Goal: Find specific page/section: Find specific page/section

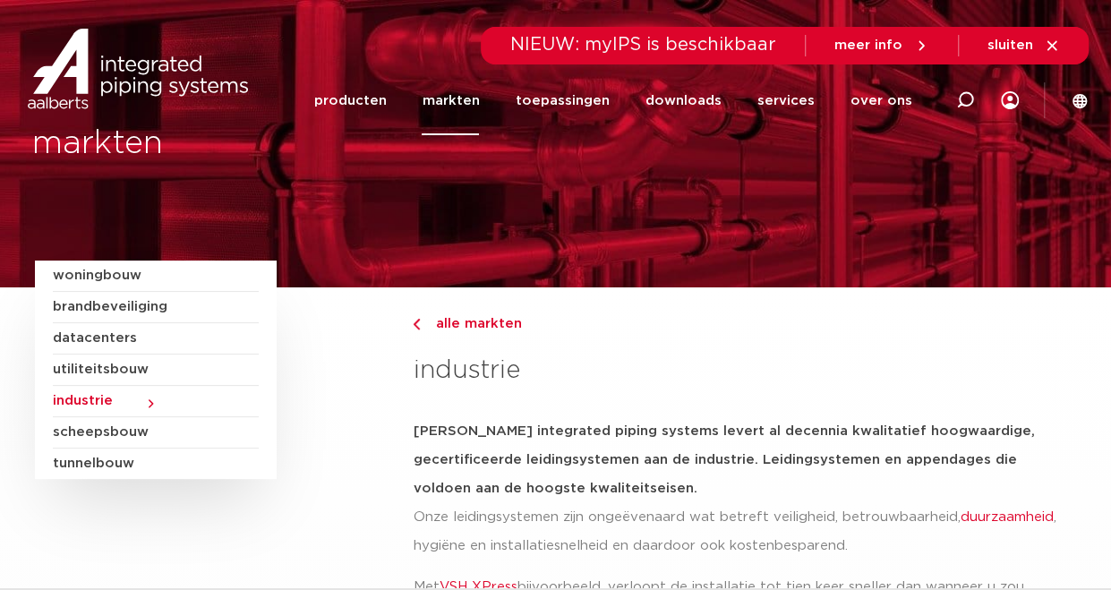
click at [422, 340] on div "alle markten" at bounding box center [744, 345] width 663 height 65
click at [357, 98] on link "producten" at bounding box center [349, 100] width 72 height 69
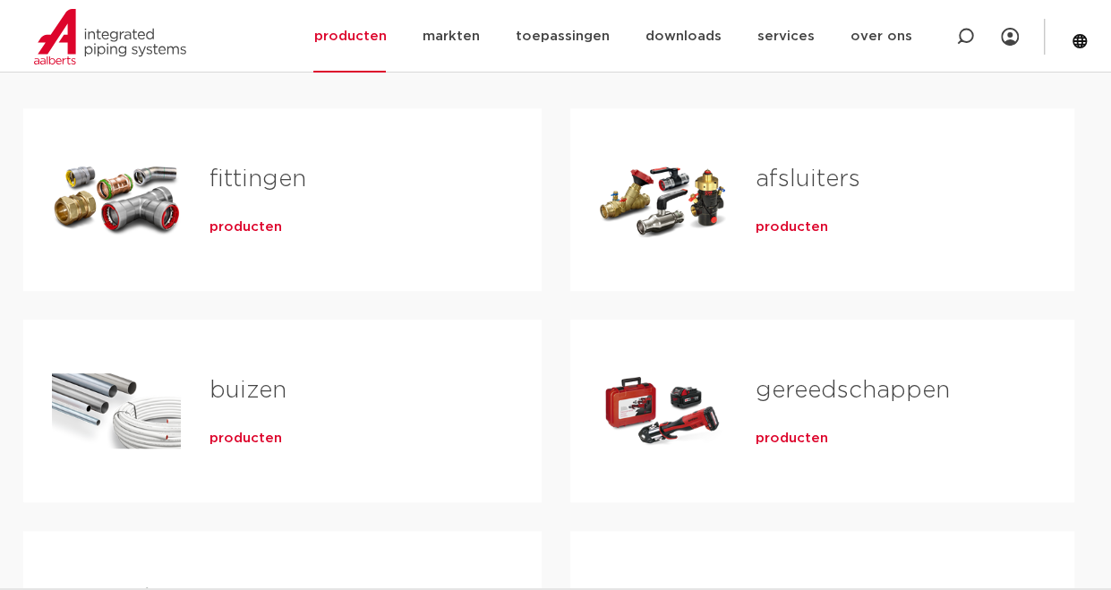
scroll to position [354, 0]
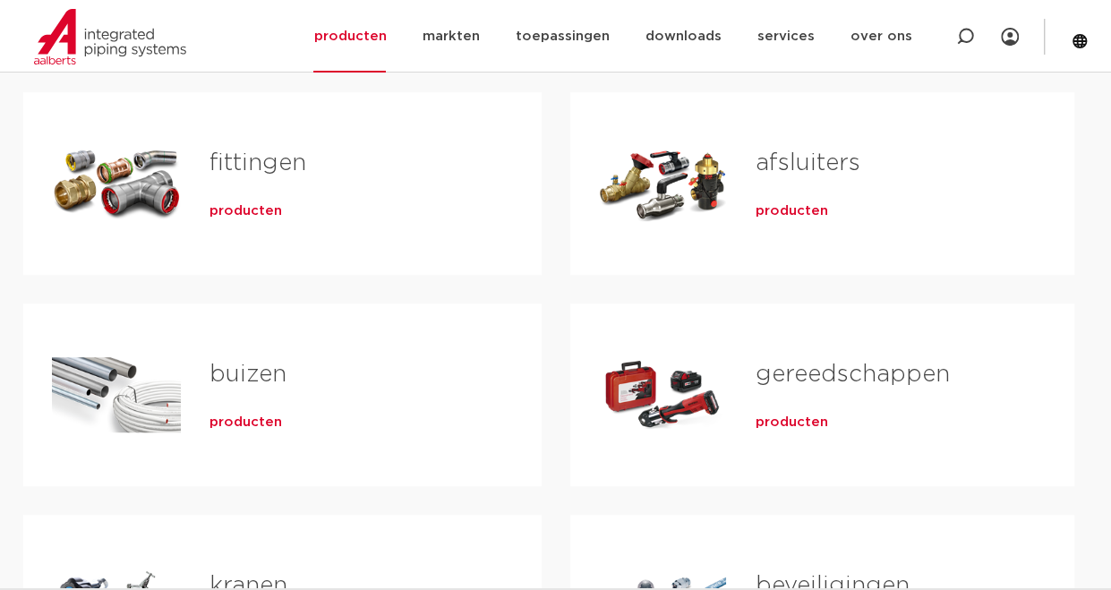
click at [249, 217] on span "producten" at bounding box center [245, 211] width 72 height 18
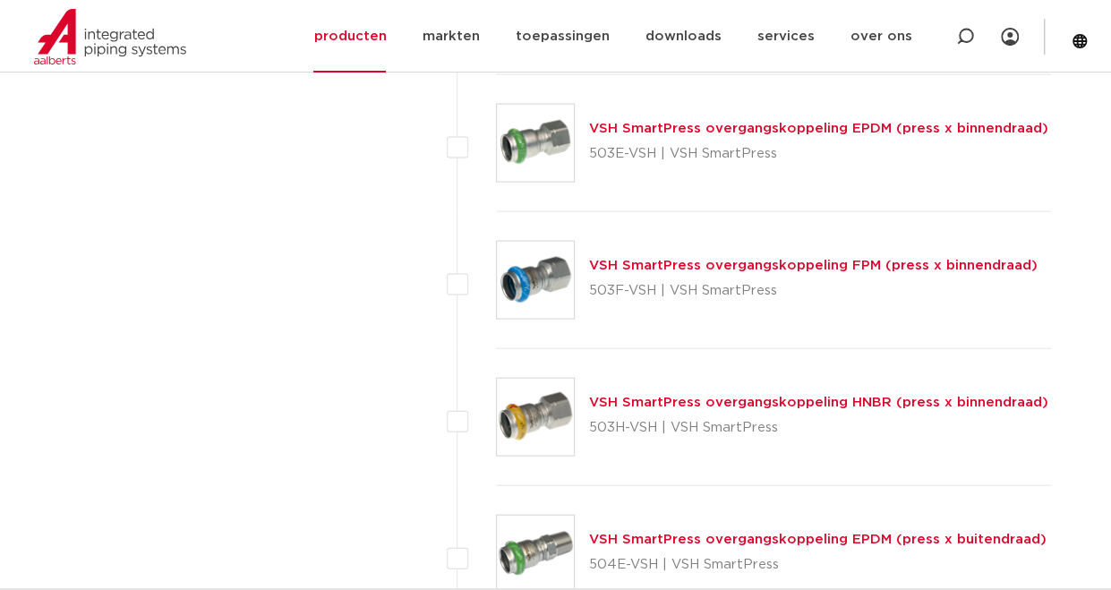
scroll to position [5119, 0]
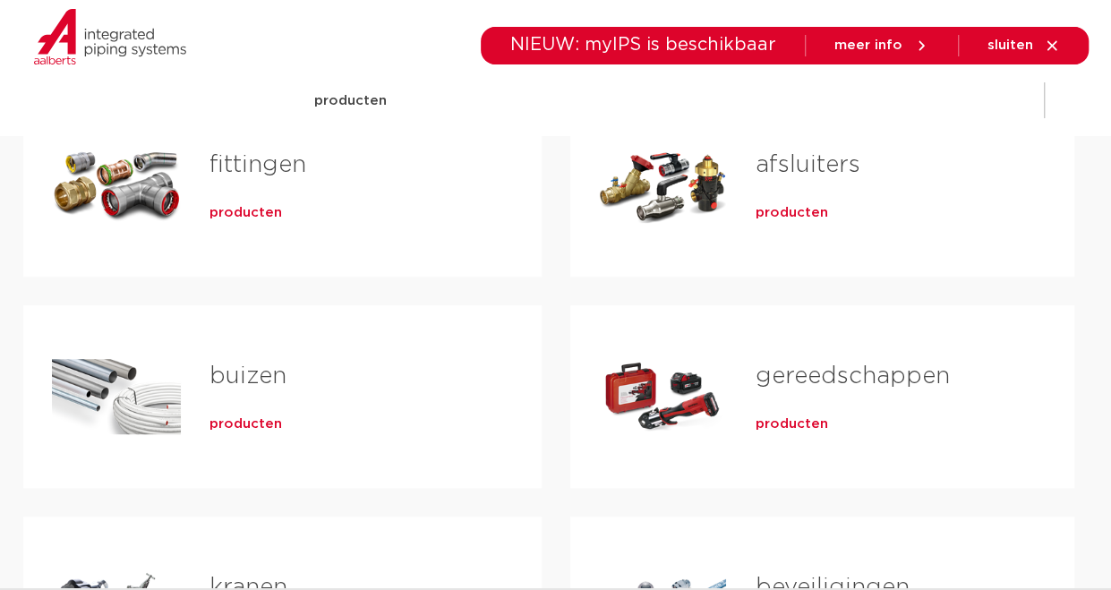
click at [233, 208] on span "producten" at bounding box center [245, 213] width 72 height 18
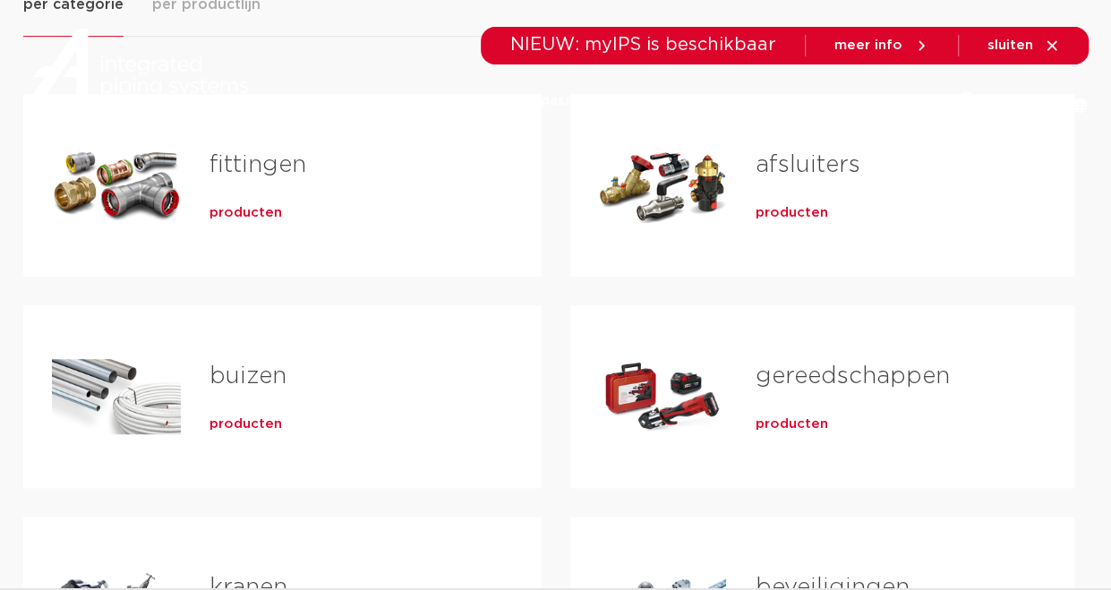
drag, startPoint x: 234, startPoint y: 209, endPoint x: 545, endPoint y: 29, distance: 359.7
click at [545, 29] on div "NIEUW: myIPS is beschikbaar meer info sluiten" at bounding box center [784, 46] width 607 height 38
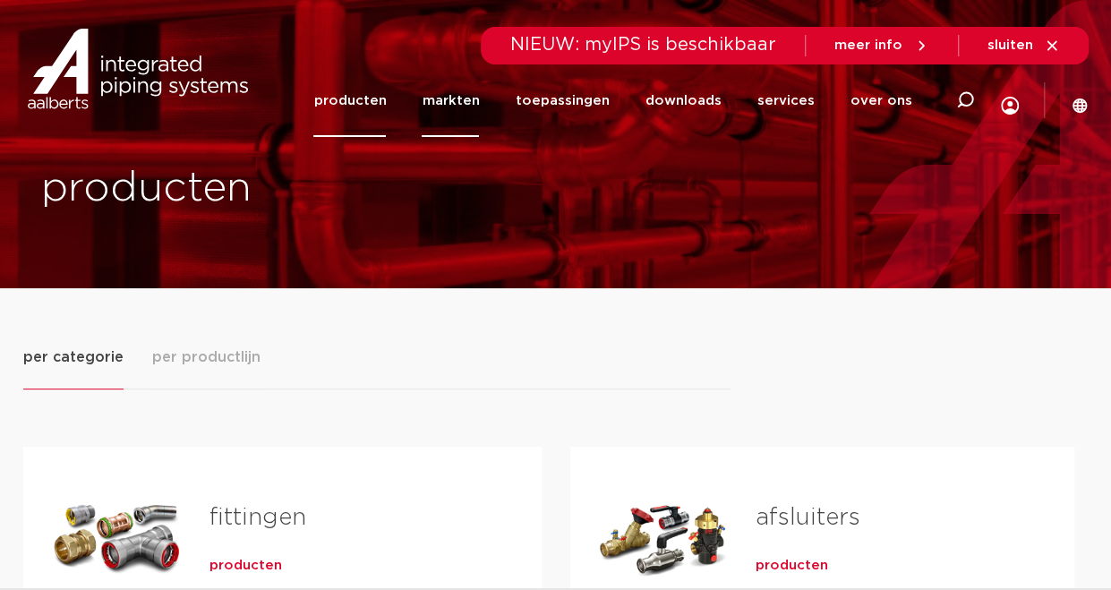
click at [452, 98] on link "markten" at bounding box center [450, 100] width 57 height 72
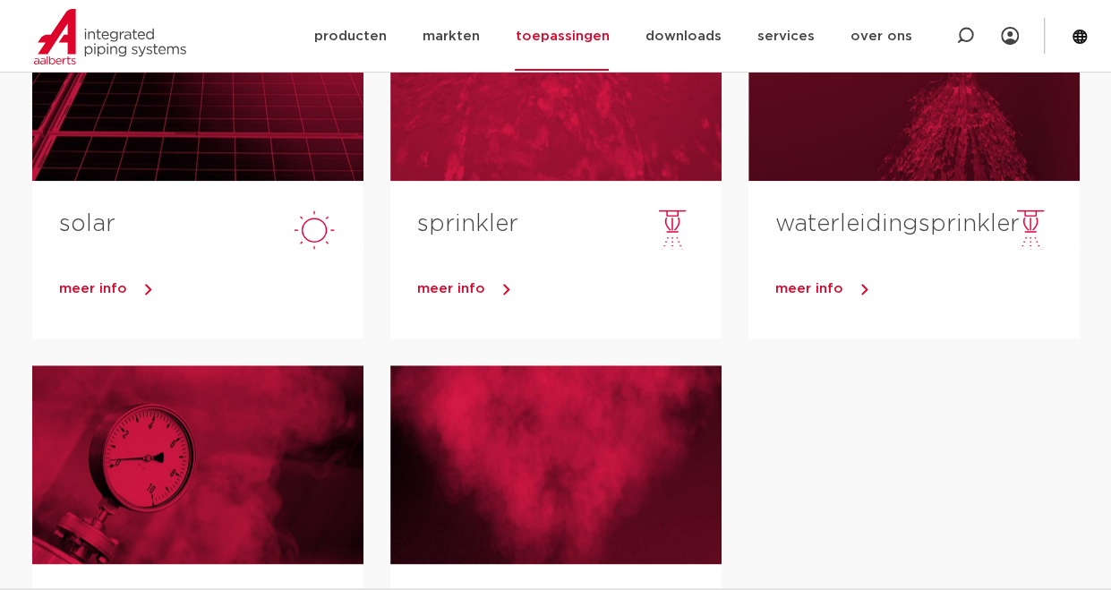
scroll to position [850, 0]
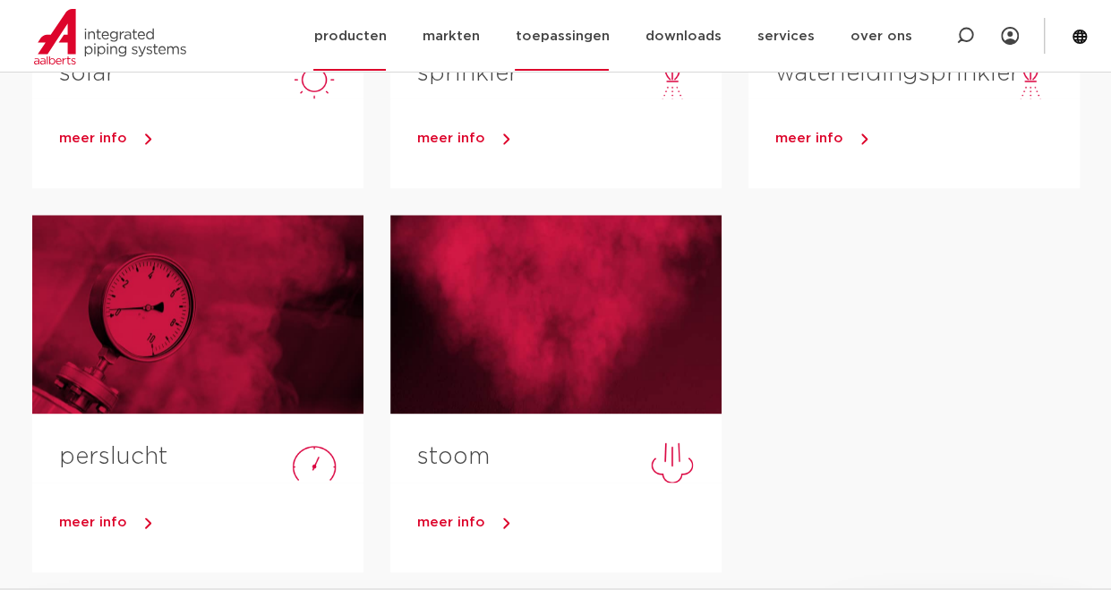
click at [360, 38] on link "producten" at bounding box center [349, 36] width 72 height 69
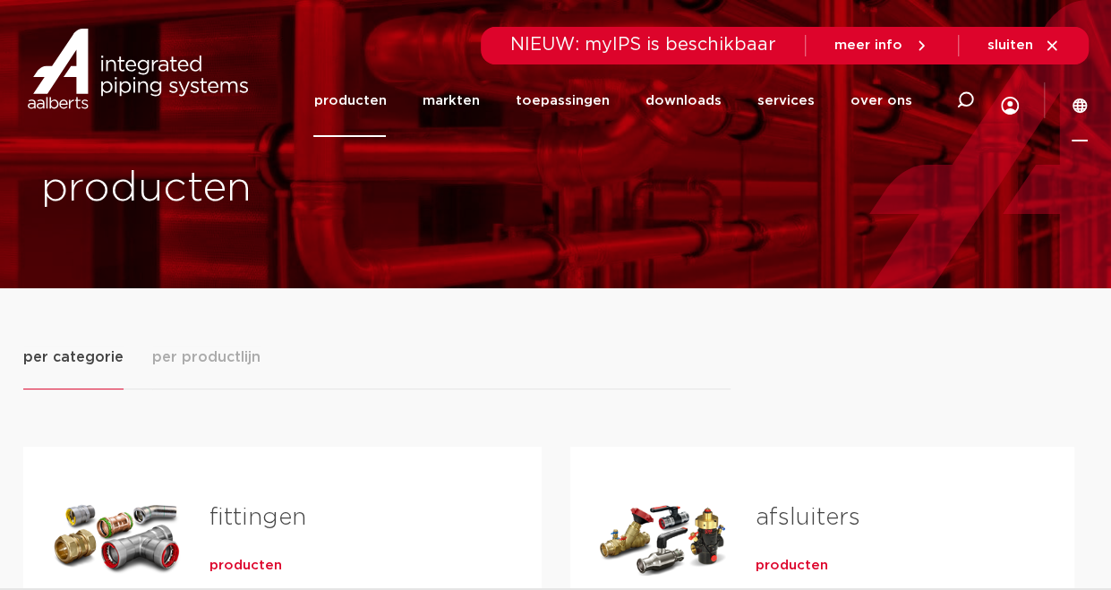
click at [1081, 101] on icon at bounding box center [1079, 105] width 14 height 14
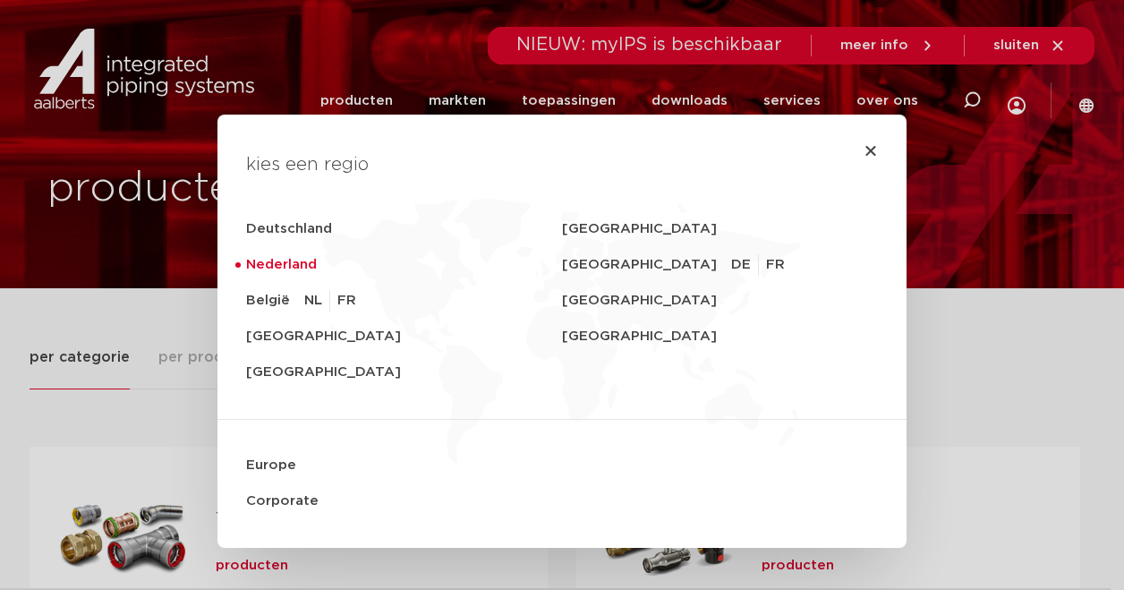
click at [164, 256] on div "kies een regio Deutschland Sverige Nederland Switzerland DE FR België NL FR Uni…" at bounding box center [562, 295] width 1124 height 590
click at [74, 412] on div "kies een regio Deutschland Sverige Nederland Switzerland DE FR België NL FR Uni…" at bounding box center [562, 295] width 1124 height 590
click at [864, 150] on icon "Close" at bounding box center [871, 150] width 14 height 14
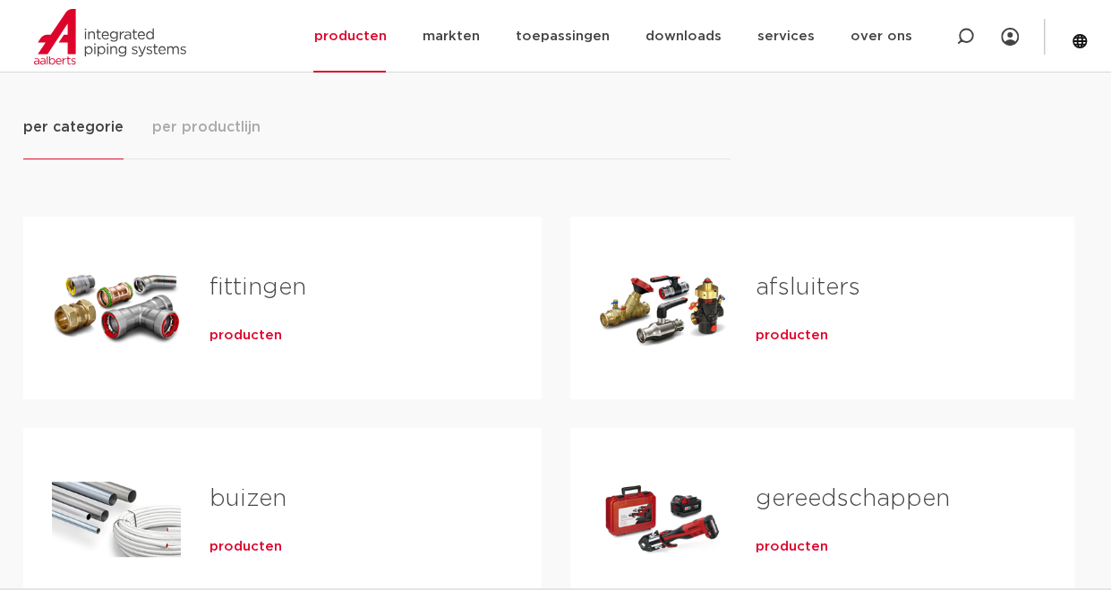
scroll to position [269, 0]
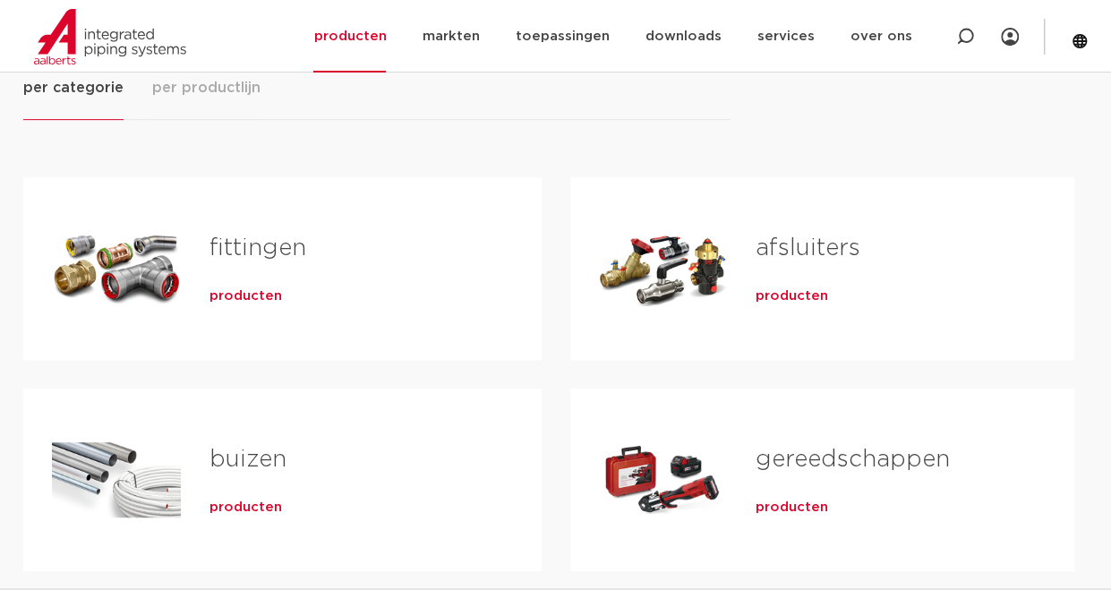
click at [241, 303] on span "producten" at bounding box center [245, 296] width 72 height 18
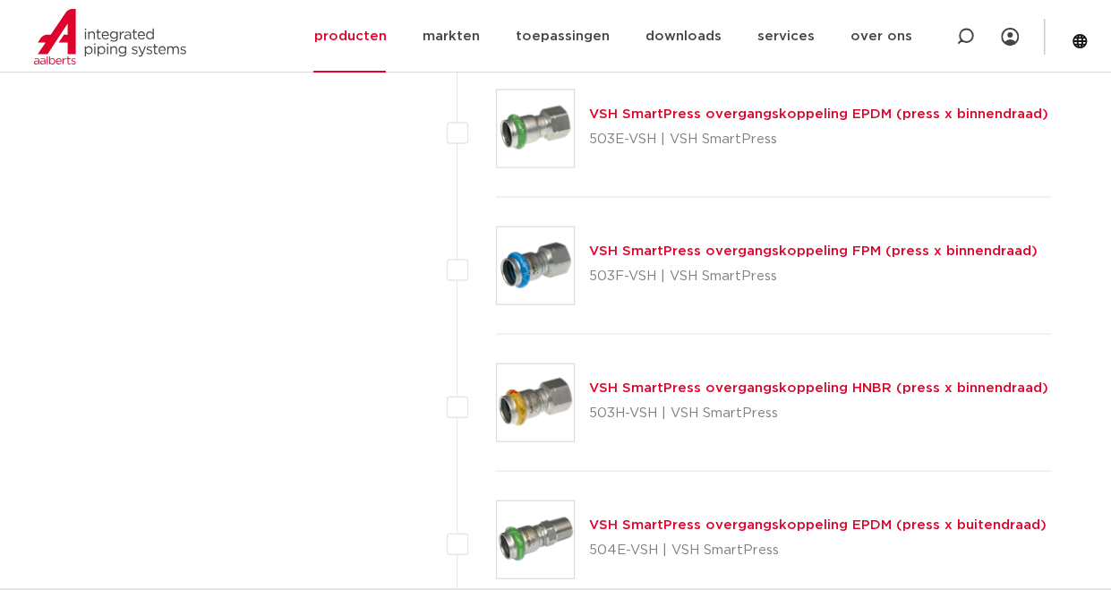
scroll to position [5119, 0]
click at [1072, 34] on icon at bounding box center [1079, 41] width 14 height 14
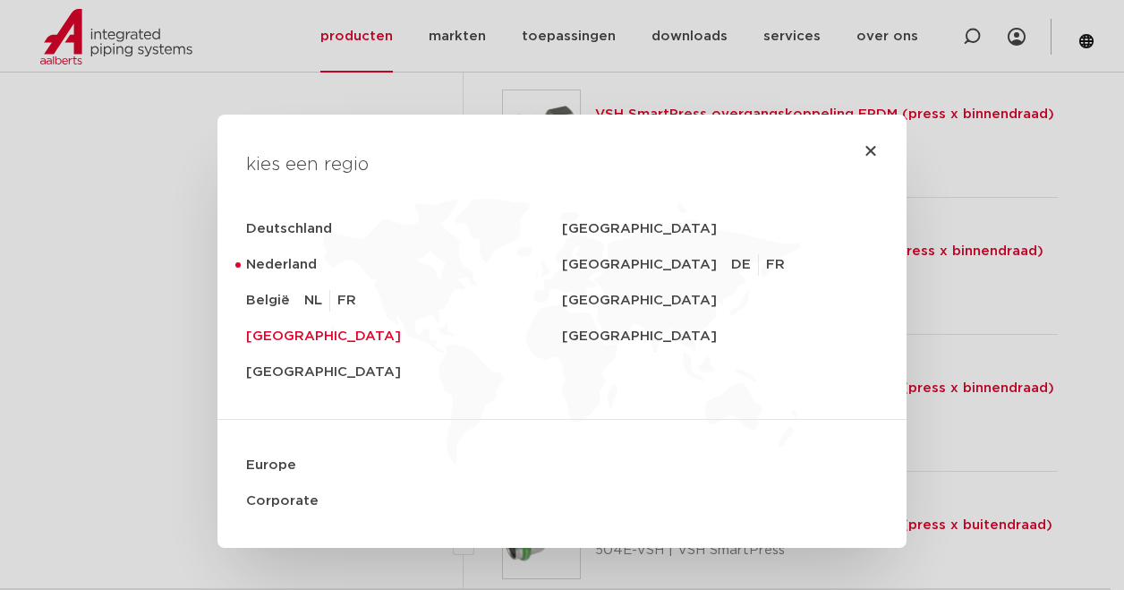
click at [304, 331] on link "[GEOGRAPHIC_DATA]" at bounding box center [404, 337] width 316 height 36
